Goal: Task Accomplishment & Management: Use online tool/utility

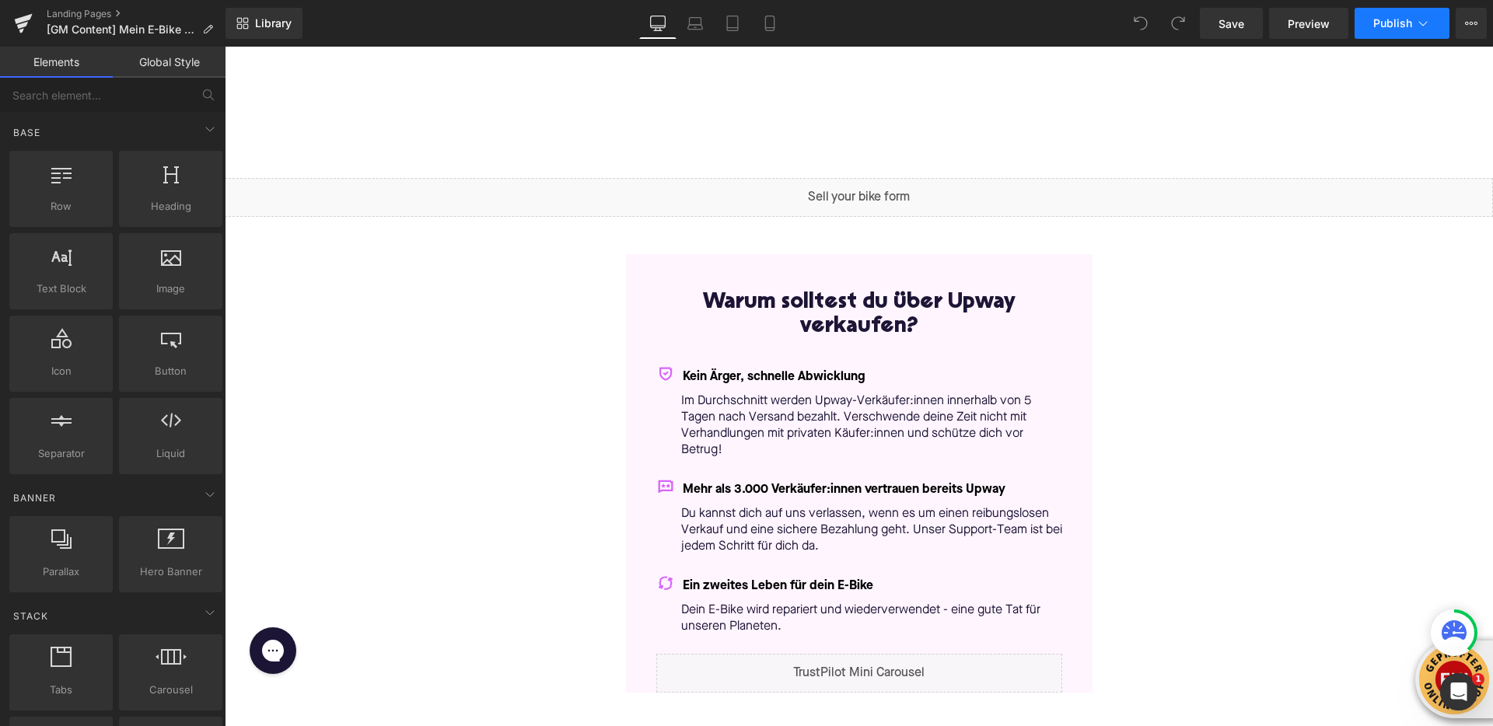
click at [1425, 24] on icon at bounding box center [1424, 24] width 16 height 16
click at [891, 187] on link at bounding box center [892, 190] width 16 height 19
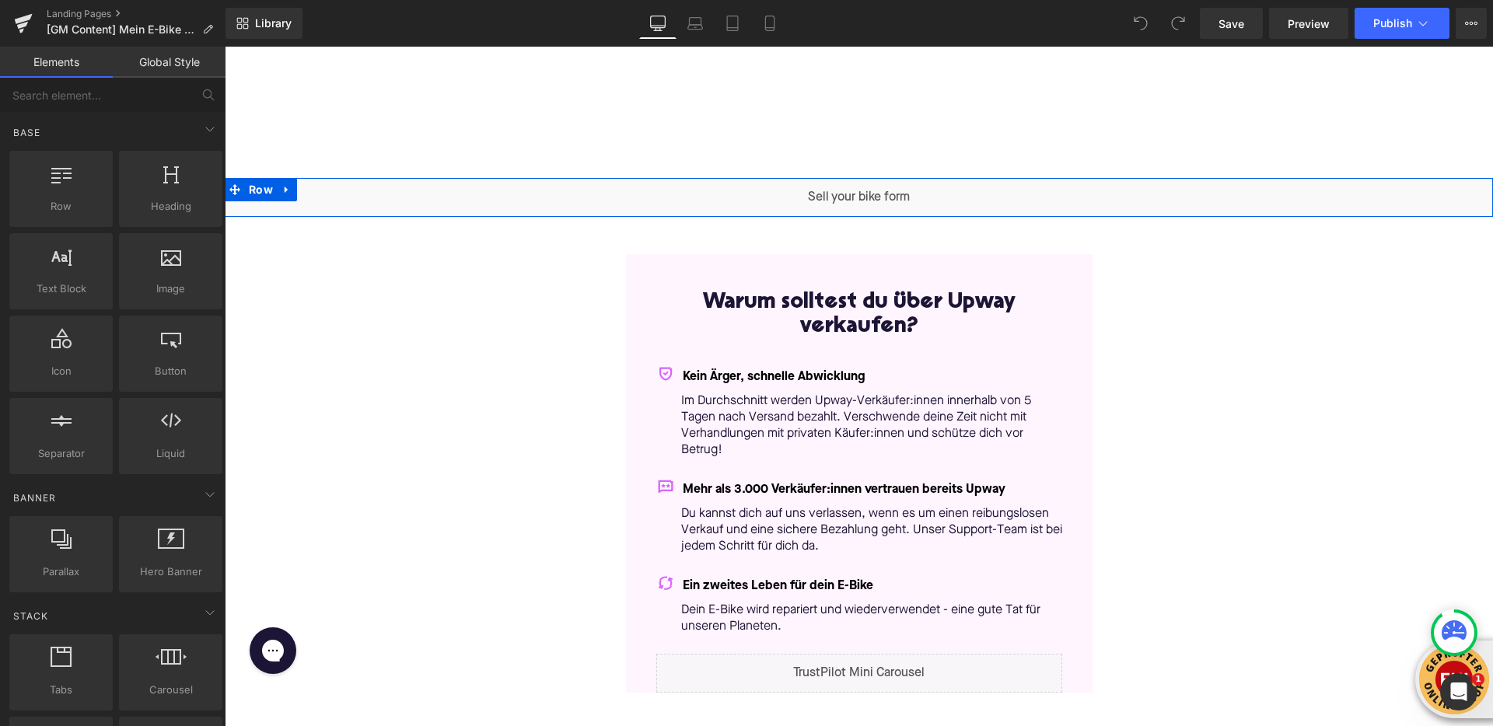
click at [842, 191] on div "Liquid" at bounding box center [859, 197] width 1269 height 39
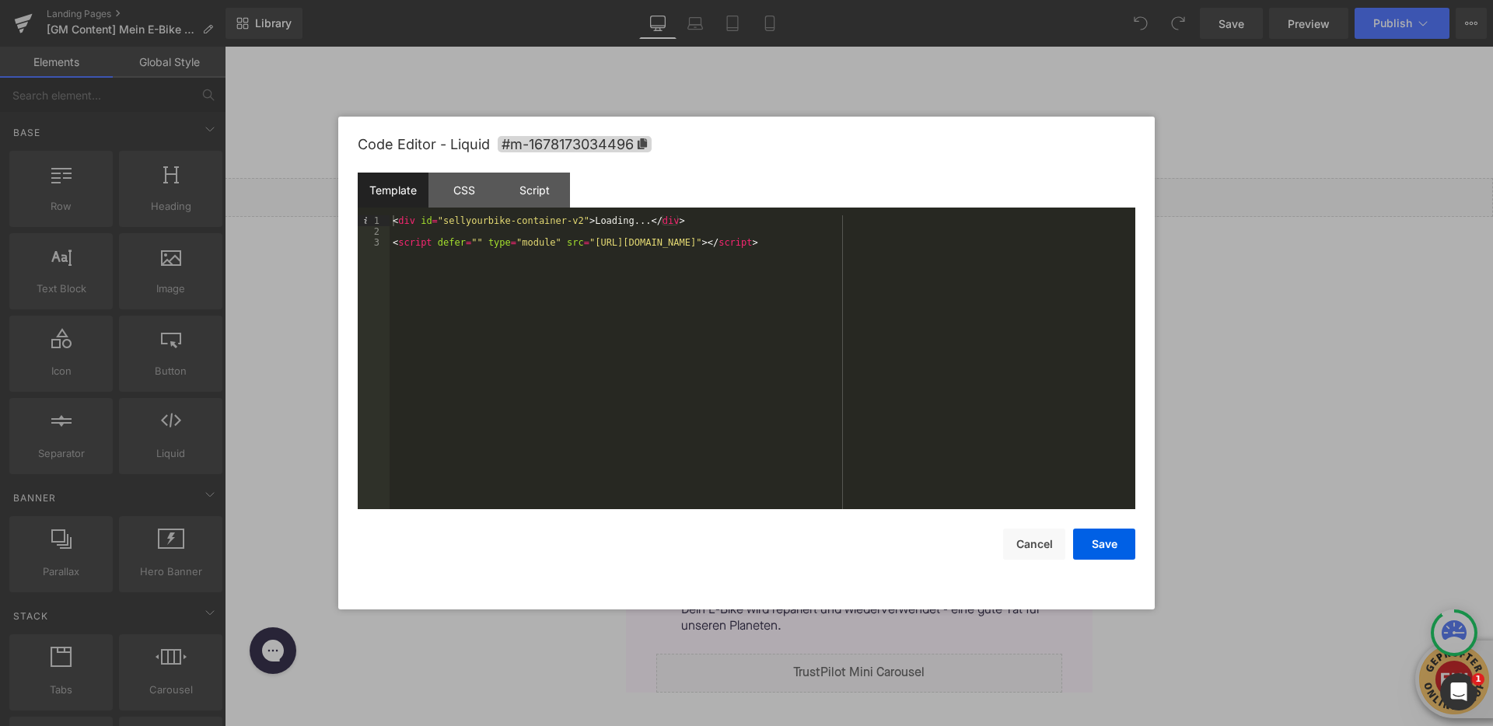
click at [963, 243] on div "< div id = "sellyourbike-container-v2" > Loading... </ div > < script defer = "…" at bounding box center [763, 373] width 746 height 316
click at [583, 223] on div "< div id = "sellyourbike-container-v2" > Loading... </ div > < script defer = "…" at bounding box center [763, 373] width 746 height 316
click at [1094, 544] on button "Save" at bounding box center [1104, 544] width 62 height 31
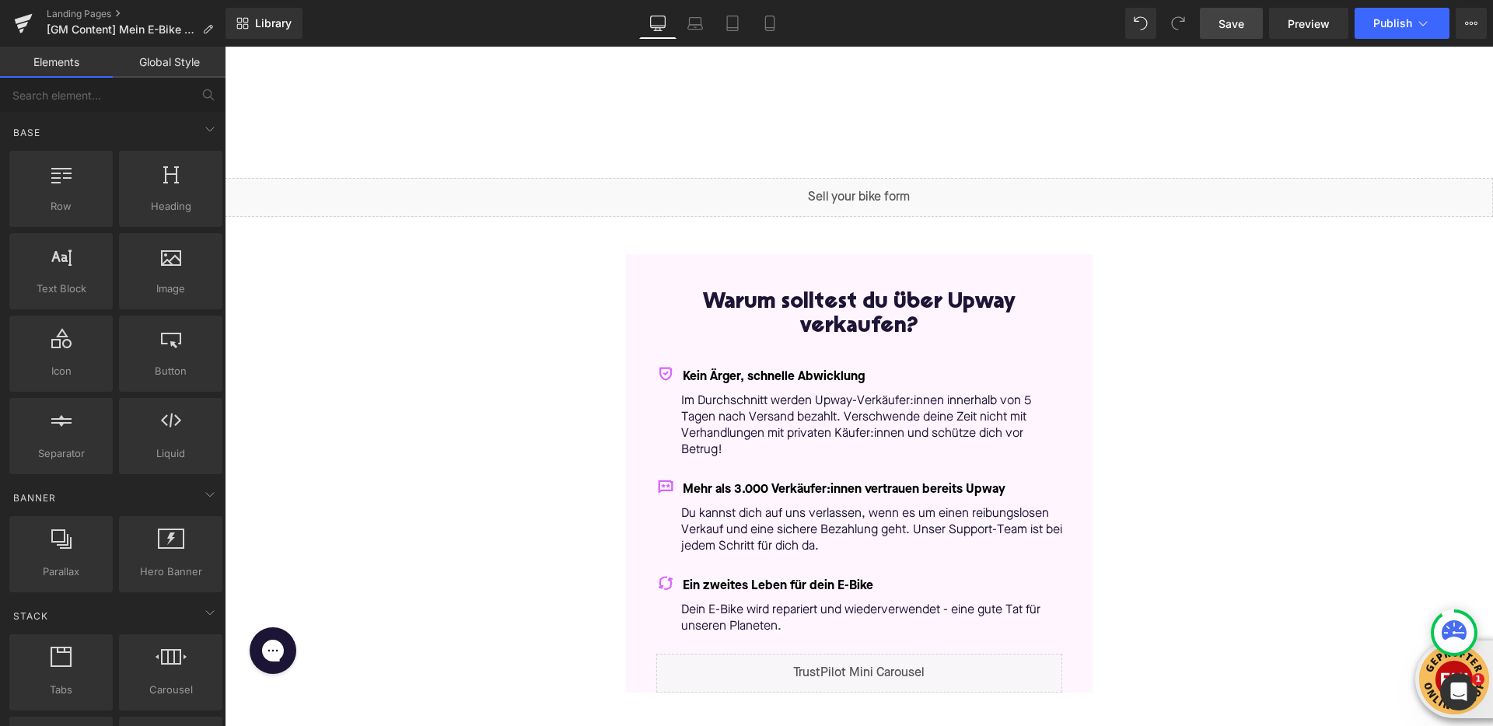
click at [1229, 37] on link "Save" at bounding box center [1231, 23] width 63 height 31
click at [1406, 29] on span "Publish" at bounding box center [1393, 23] width 39 height 12
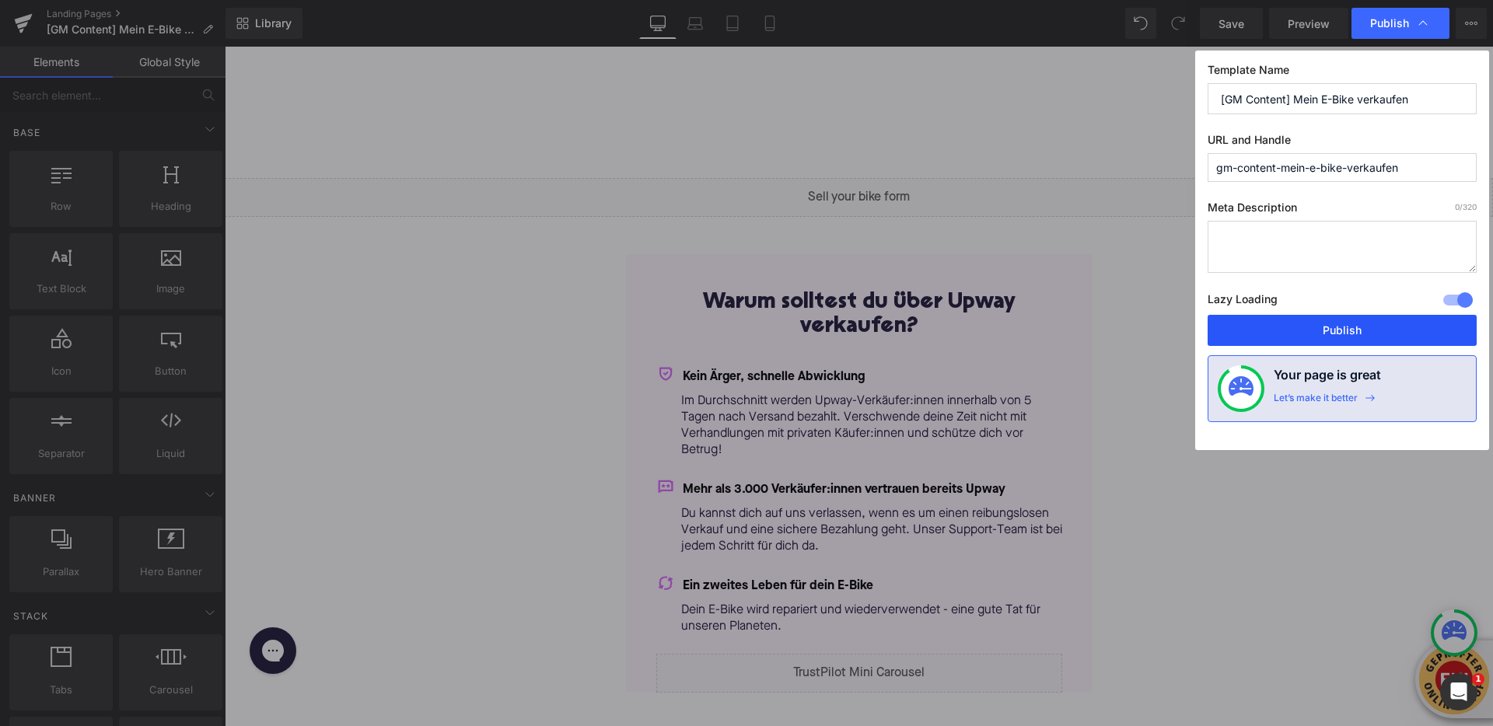
click at [1339, 341] on button "Publish" at bounding box center [1342, 330] width 269 height 31
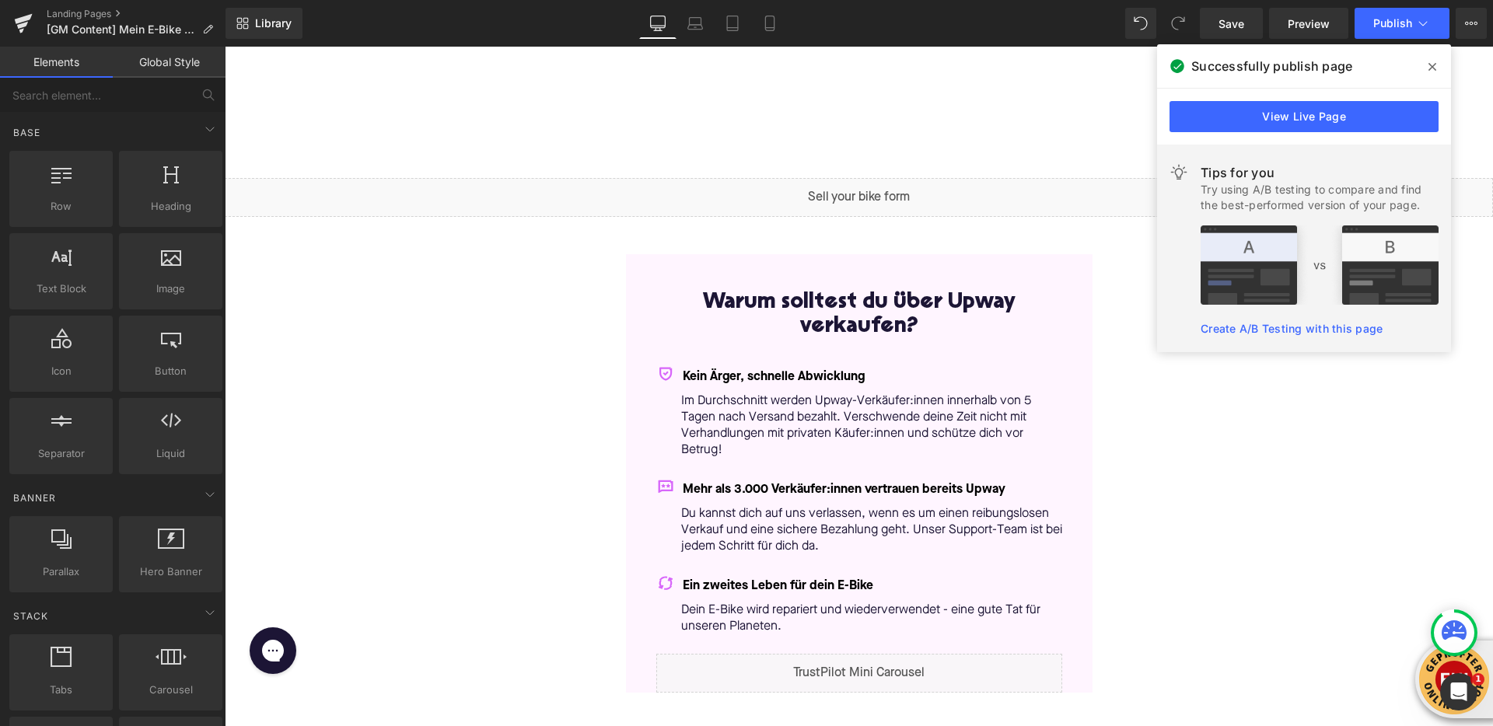
click at [1428, 59] on span at bounding box center [1432, 66] width 25 height 25
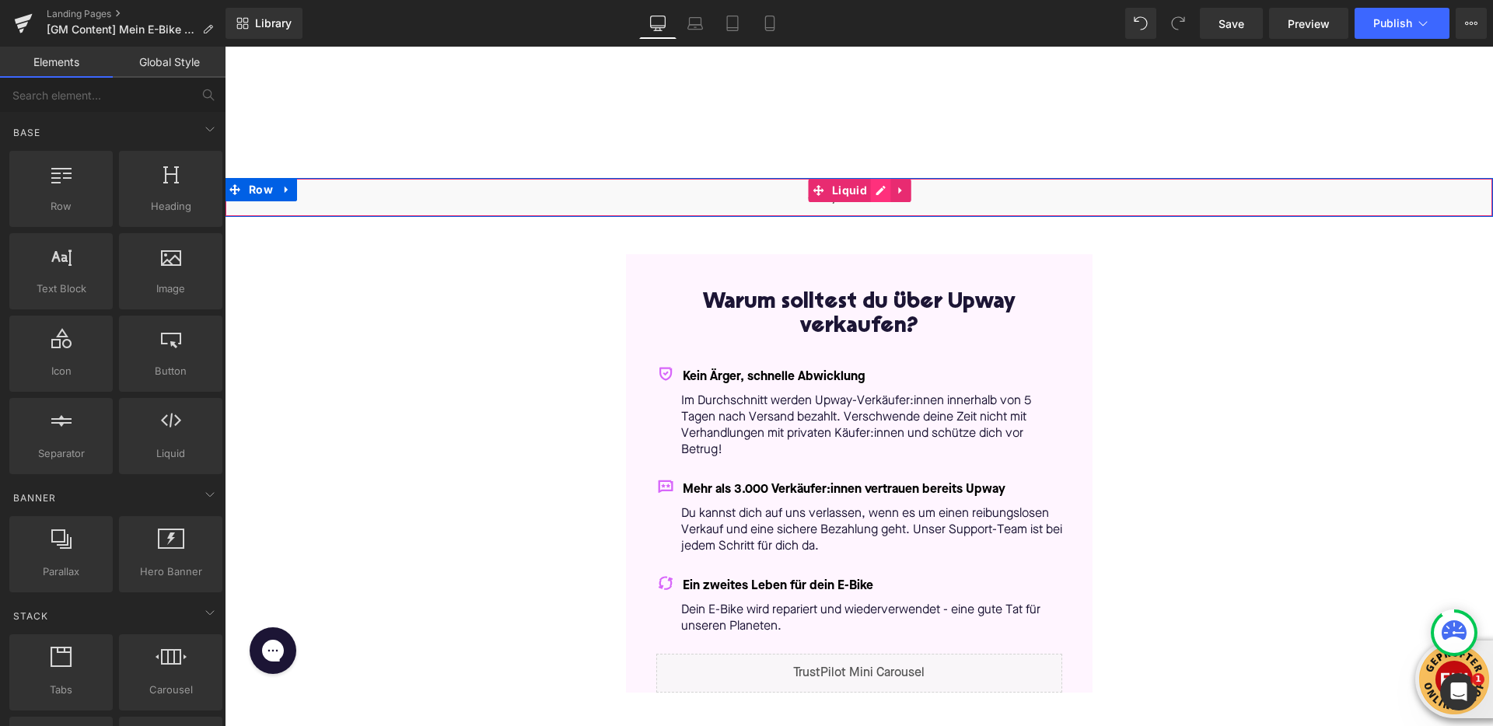
click at [872, 192] on div "Liquid" at bounding box center [859, 197] width 1269 height 39
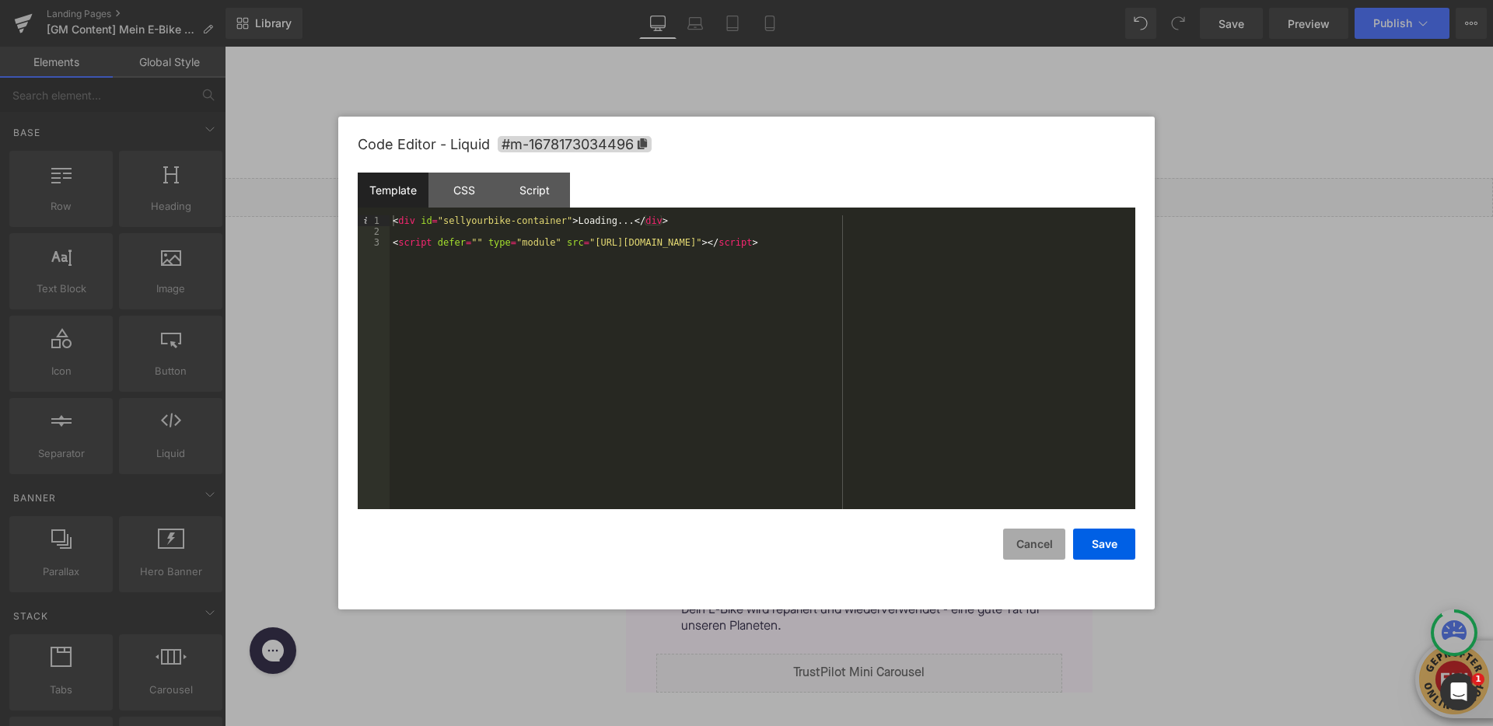
click at [1032, 543] on button "Cancel" at bounding box center [1034, 544] width 62 height 31
